Goal: Find specific page/section

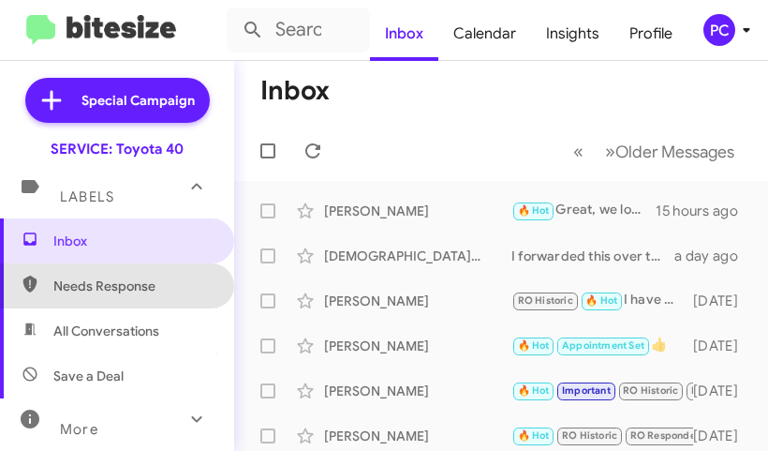
click at [124, 284] on span "Needs Response" at bounding box center [132, 285] width 159 height 19
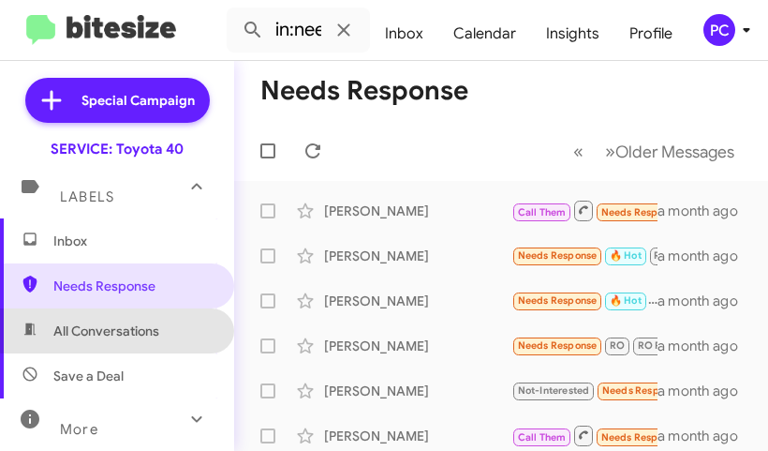
click at [121, 322] on span "All Conversations" at bounding box center [106, 330] width 106 height 19
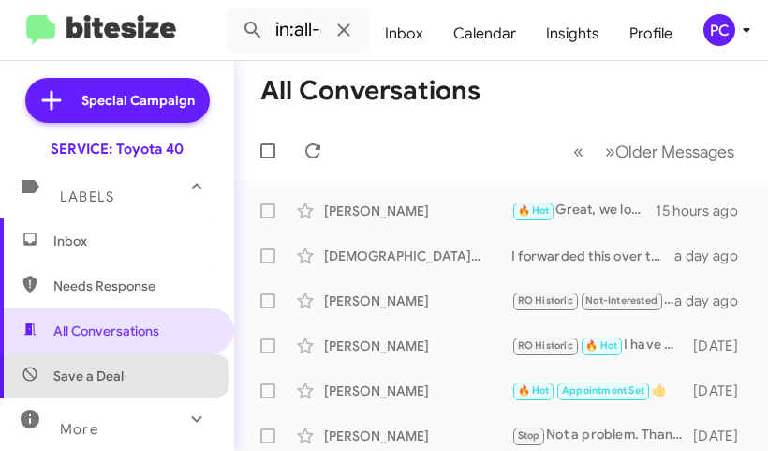
click at [113, 376] on span "Save a Deal" at bounding box center [88, 375] width 70 height 19
type input "in:not-interested"
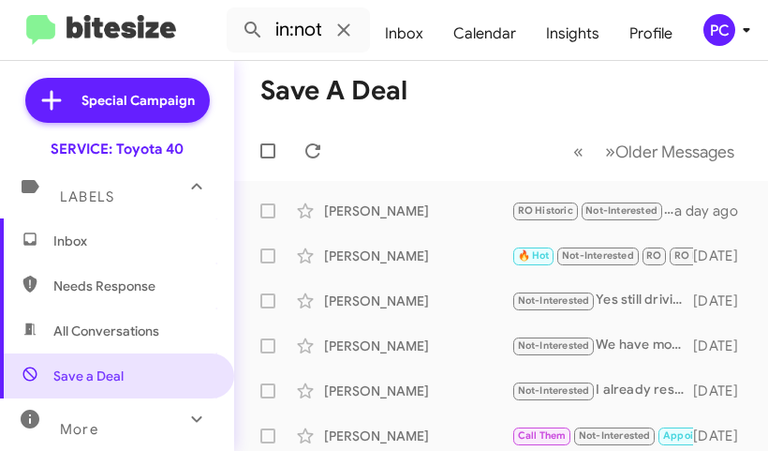
click at [72, 239] on span "Inbox" at bounding box center [132, 240] width 159 height 19
